Goal: Task Accomplishment & Management: Complete application form

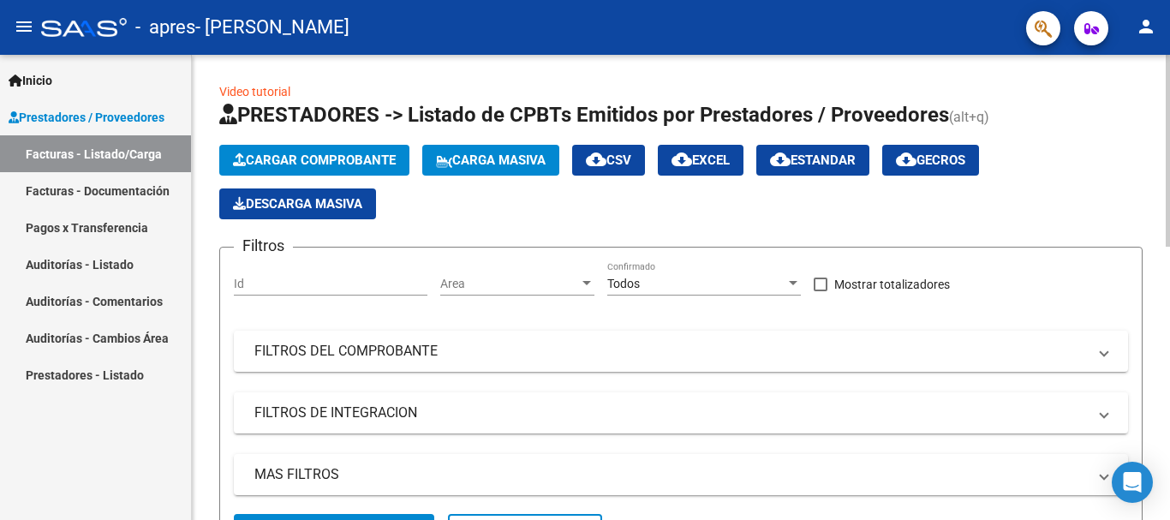
click at [274, 146] on button "Cargar Comprobante" at bounding box center [314, 160] width 190 height 31
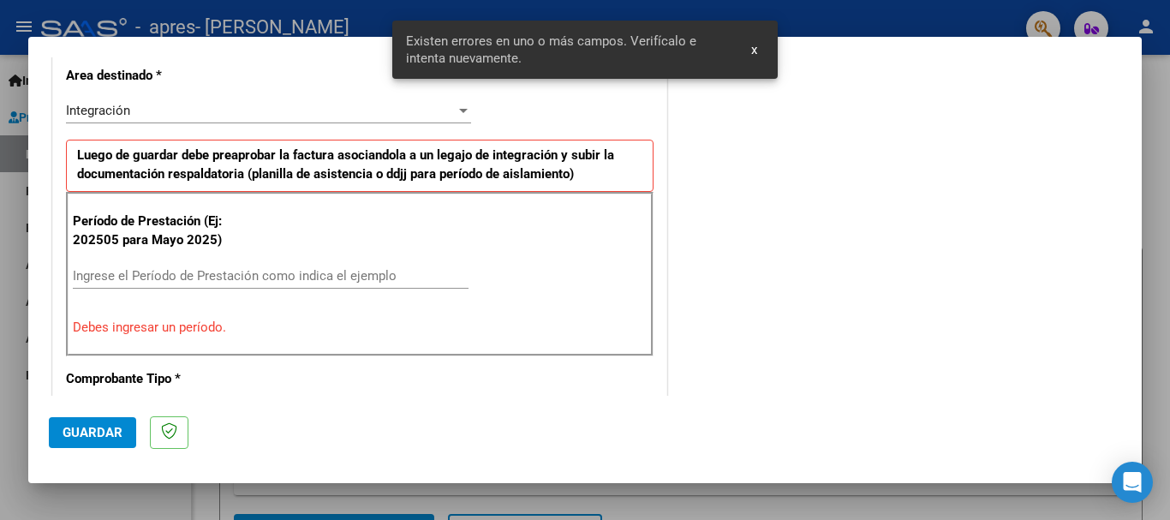
scroll to position [427, 0]
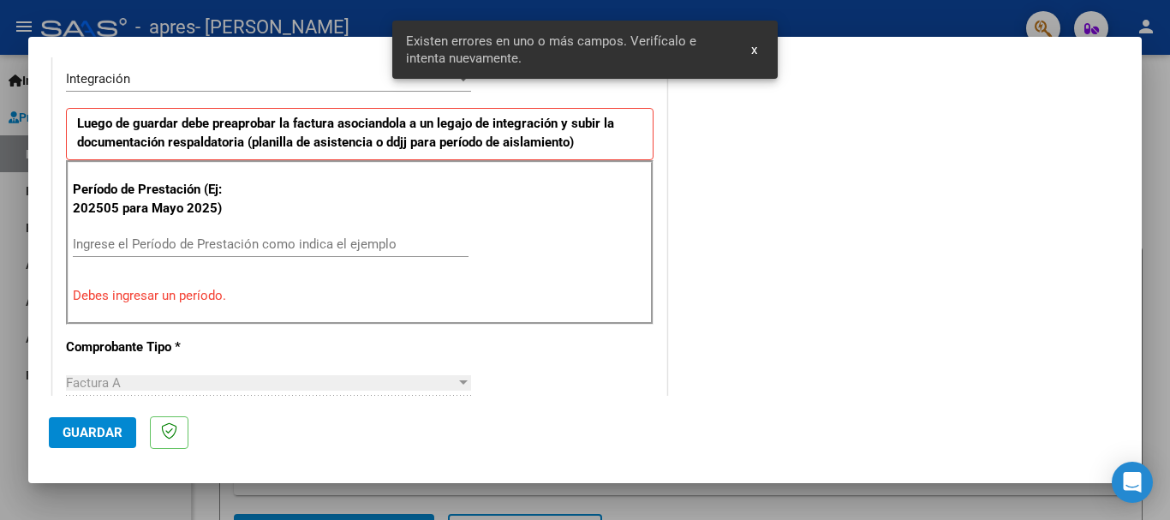
click at [336, 243] on input "Ingrese el Período de Prestación como indica el ejemplo" at bounding box center [271, 243] width 396 height 15
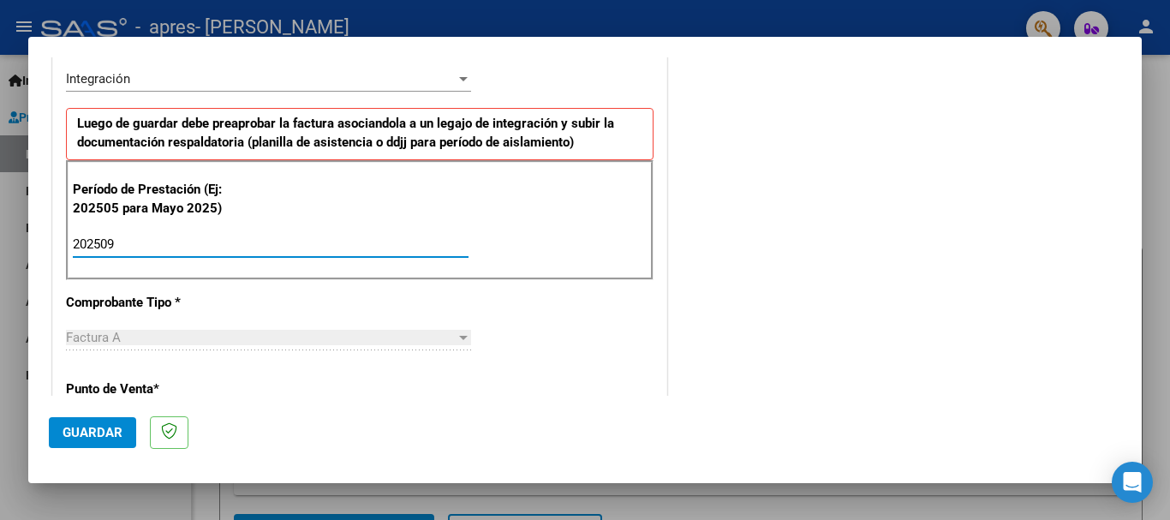
type input "202509"
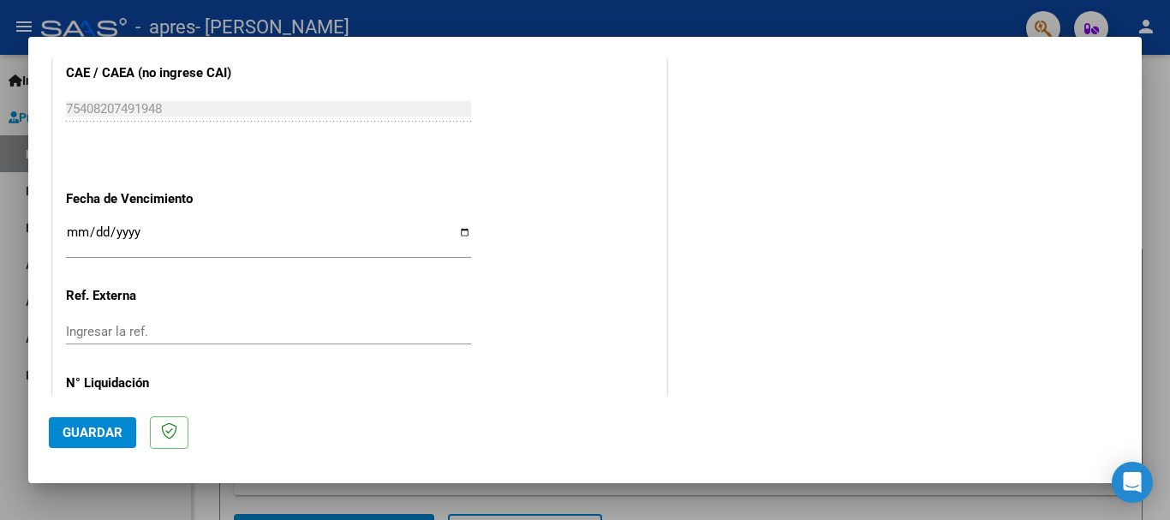
scroll to position [1121, 0]
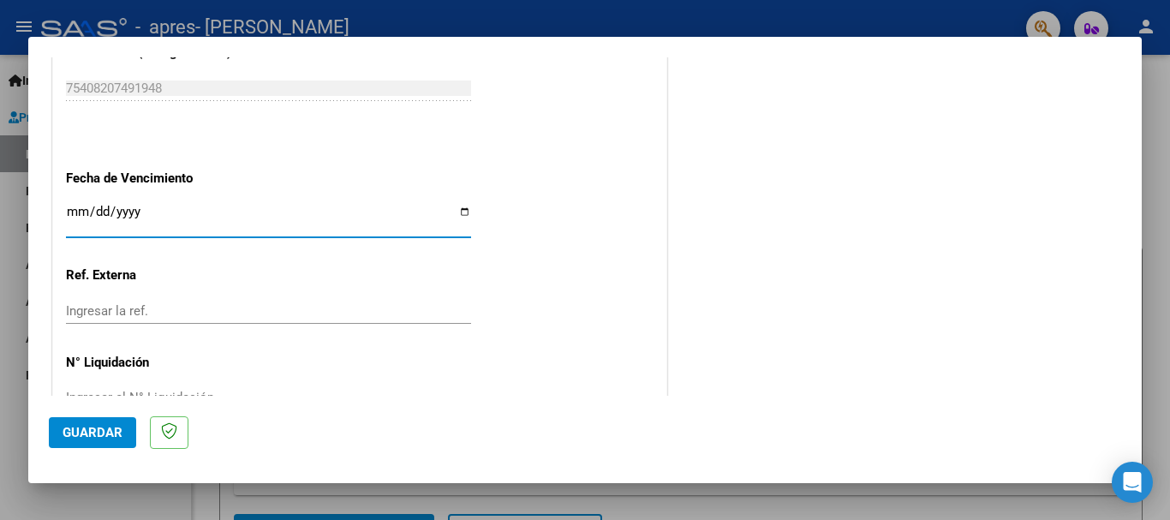
click at [461, 219] on input "Ingresar la fecha" at bounding box center [268, 218] width 405 height 27
click at [458, 213] on input "Ingresar la fecha" at bounding box center [268, 218] width 405 height 27
type input "[DATE]"
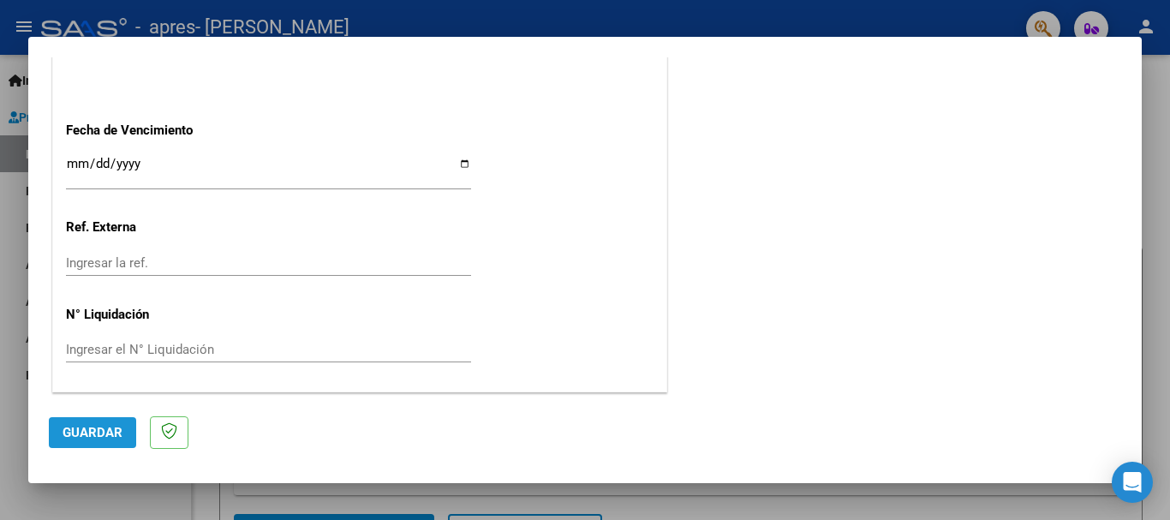
click at [92, 425] on span "Guardar" at bounding box center [93, 432] width 60 height 15
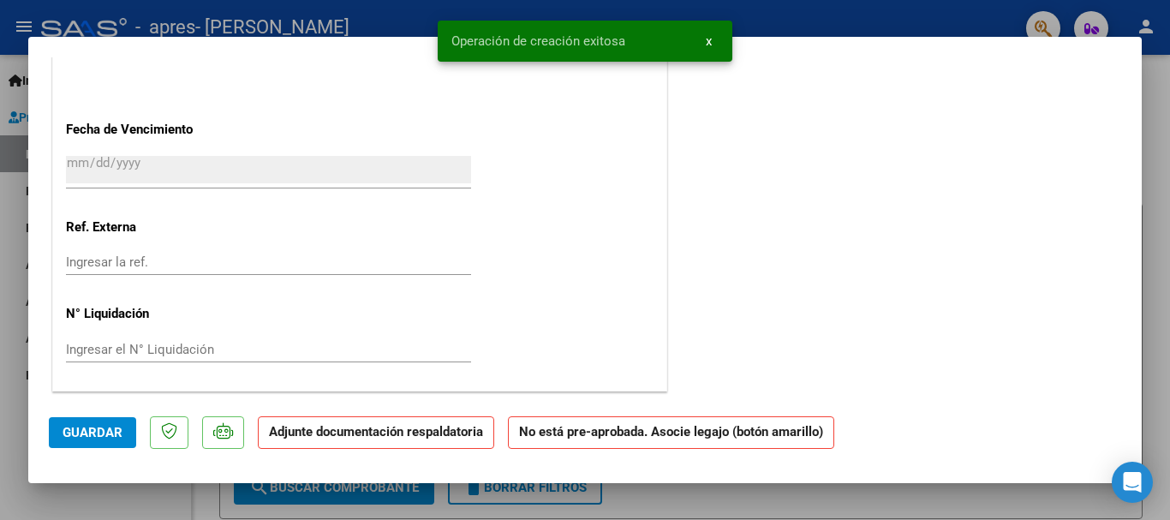
scroll to position [0, 0]
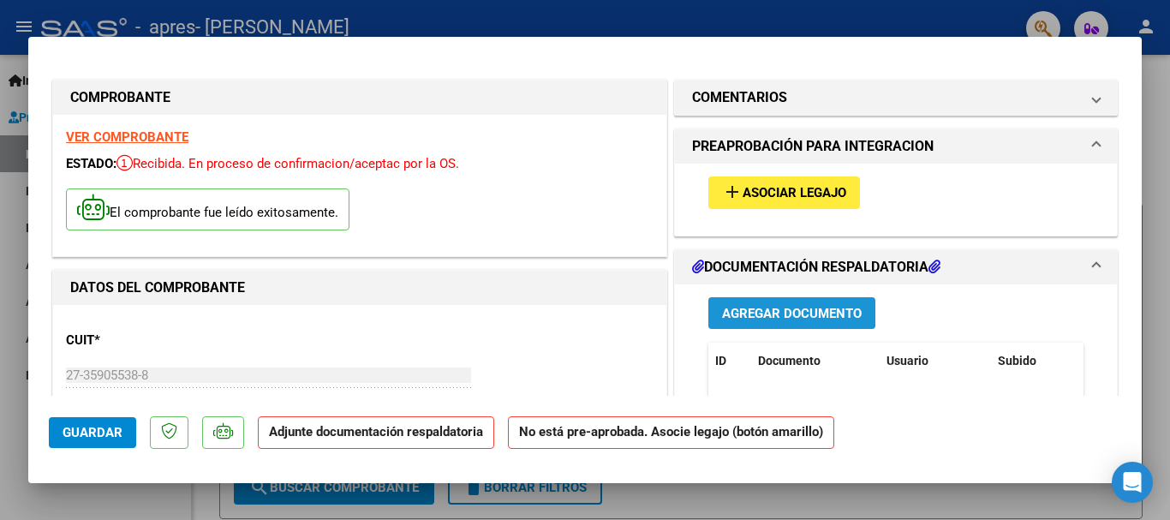
click at [771, 312] on span "Agregar Documento" at bounding box center [792, 313] width 140 height 15
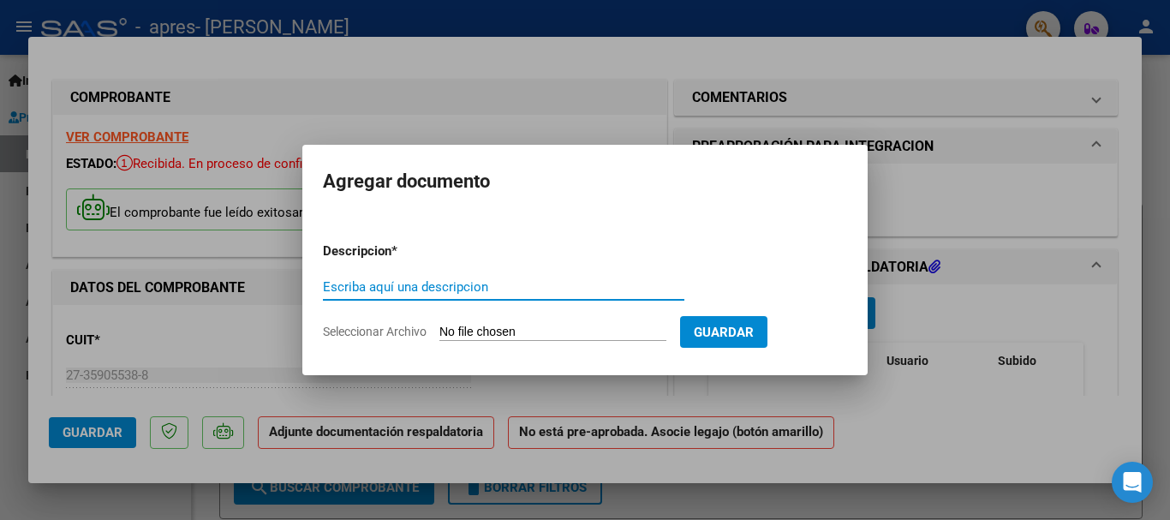
click at [608, 341] on form "Descripcion * Escriba aquí una descripcion Seleccionar Archivo Guardar" at bounding box center [585, 291] width 524 height 125
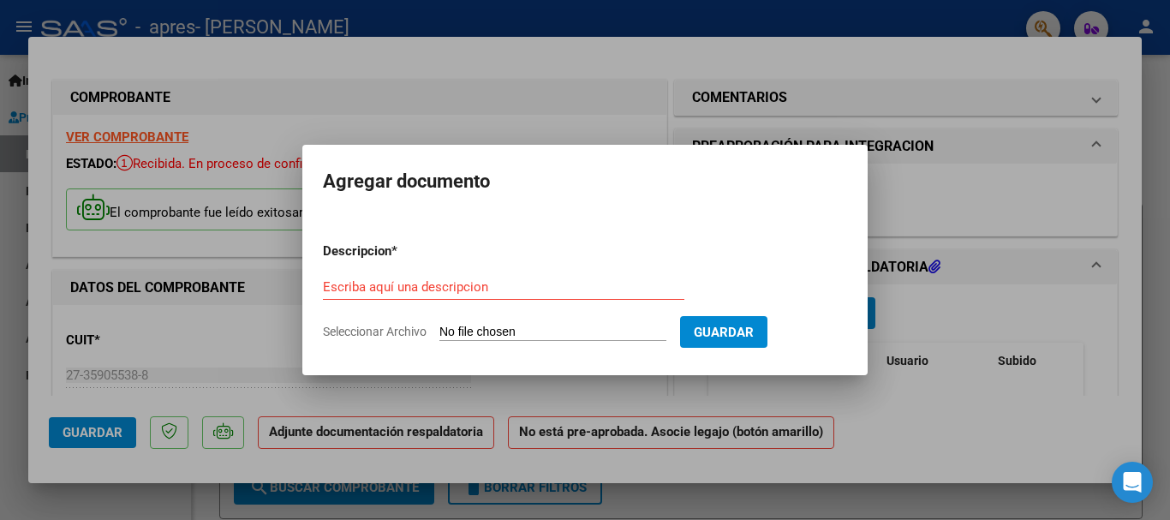
click at [593, 335] on input "Seleccionar Archivo" at bounding box center [552, 333] width 227 height 16
type input "C:\fakepath\asistencias septiembre 25-7.pdf"
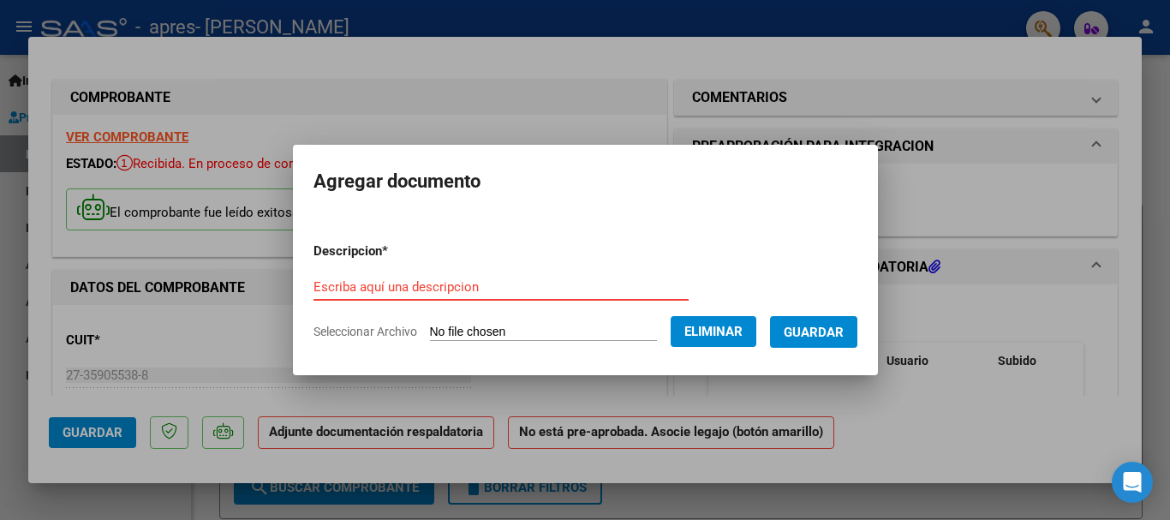
click at [451, 285] on input "Escriba aquí una descripcion" at bounding box center [500, 286] width 375 height 15
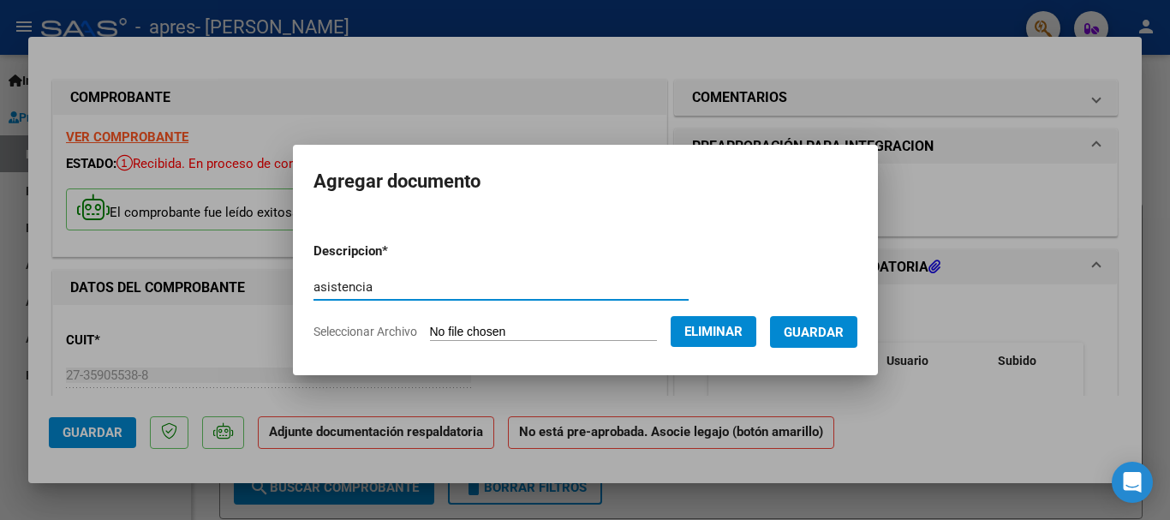
type input "asistencia"
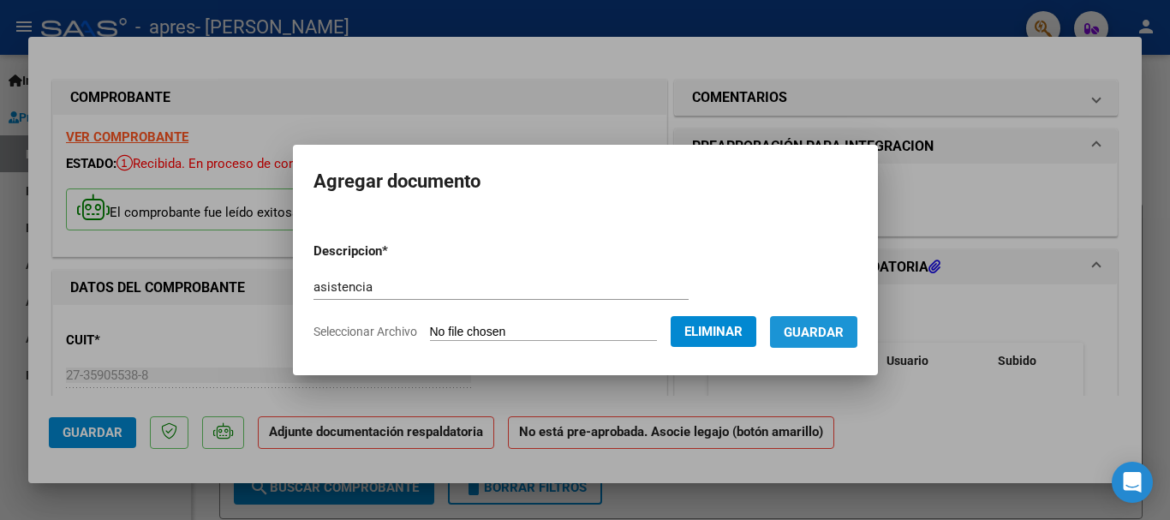
click at [830, 317] on button "Guardar" at bounding box center [813, 332] width 87 height 32
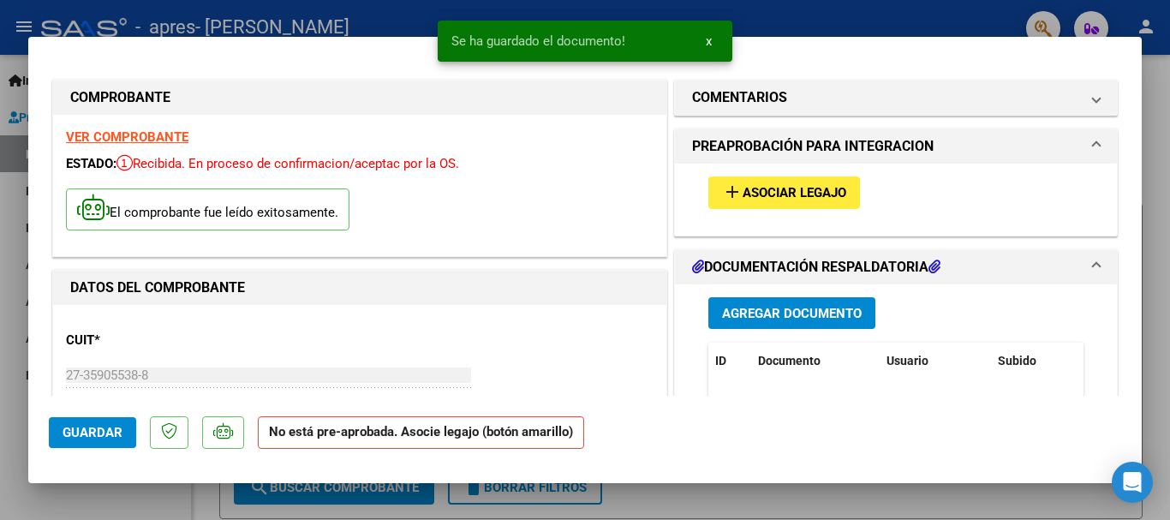
click at [744, 209] on div "add Asociar Legajo" at bounding box center [895, 192] width 401 height 57
click at [737, 201] on button "add Asociar Legajo" at bounding box center [784, 192] width 152 height 32
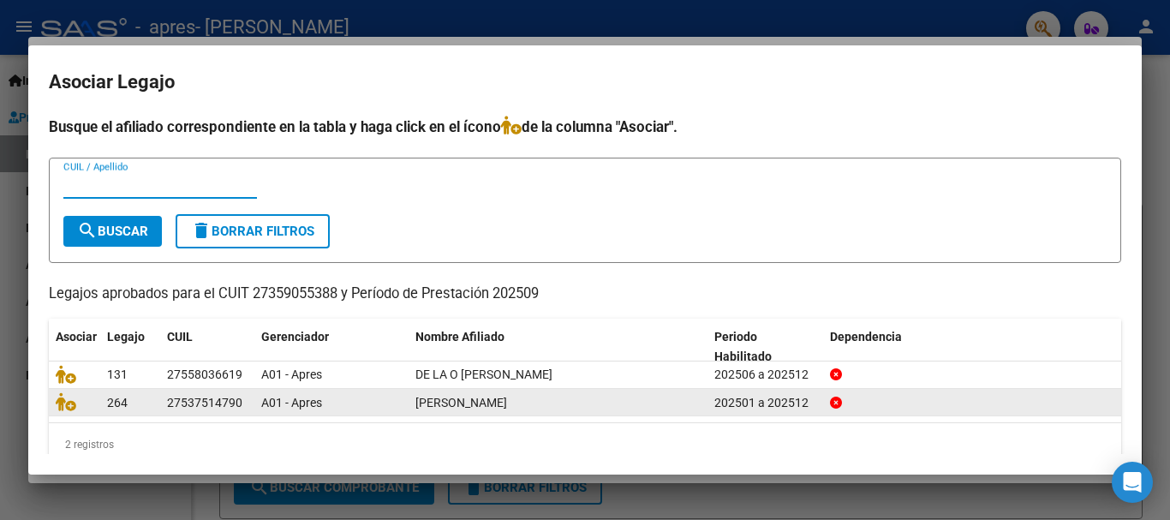
click at [218, 398] on div "27537514790" at bounding box center [204, 403] width 75 height 20
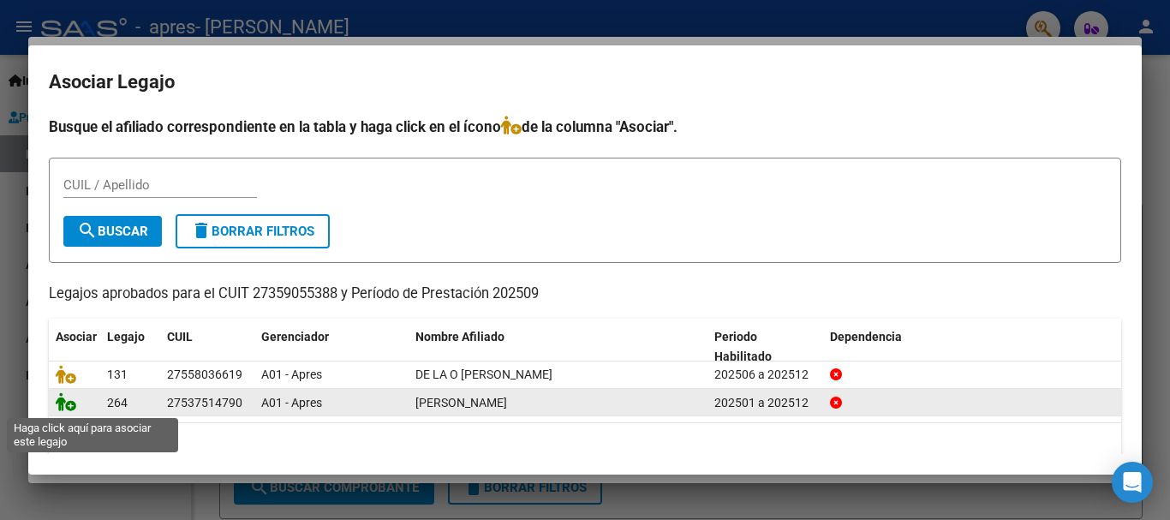
click at [67, 399] on icon at bounding box center [66, 401] width 21 height 19
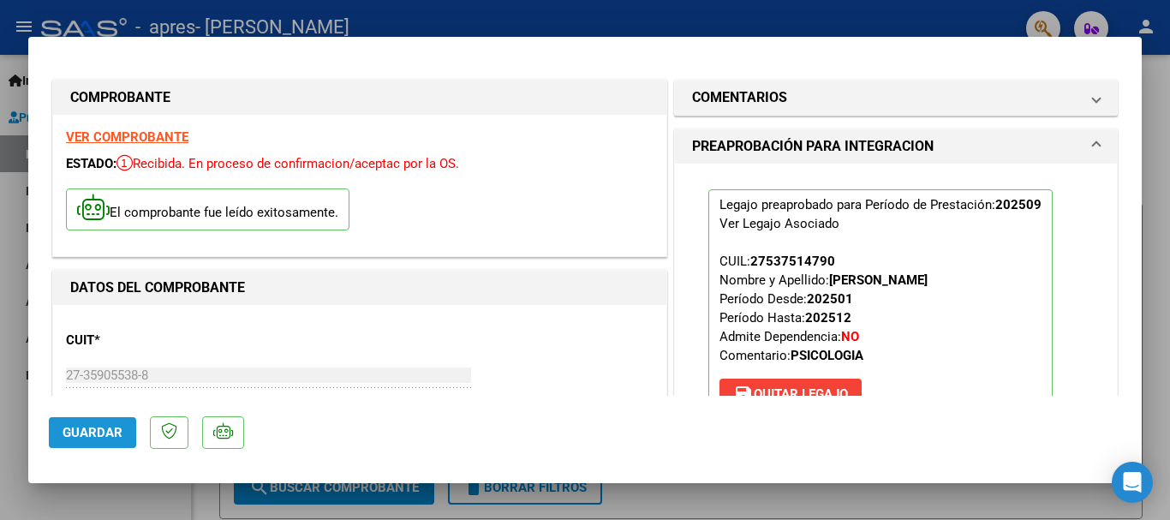
click at [76, 427] on span "Guardar" at bounding box center [93, 432] width 60 height 15
click at [70, 439] on span "Guardar" at bounding box center [93, 432] width 60 height 15
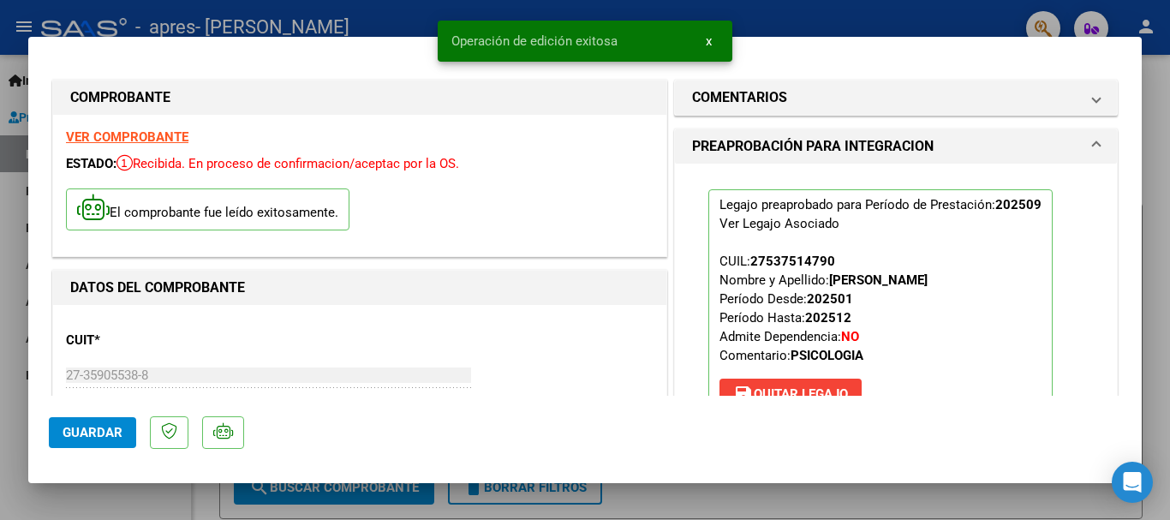
click at [709, 38] on span "x" at bounding box center [709, 40] width 6 height 15
